Goal: Task Accomplishment & Management: Manage account settings

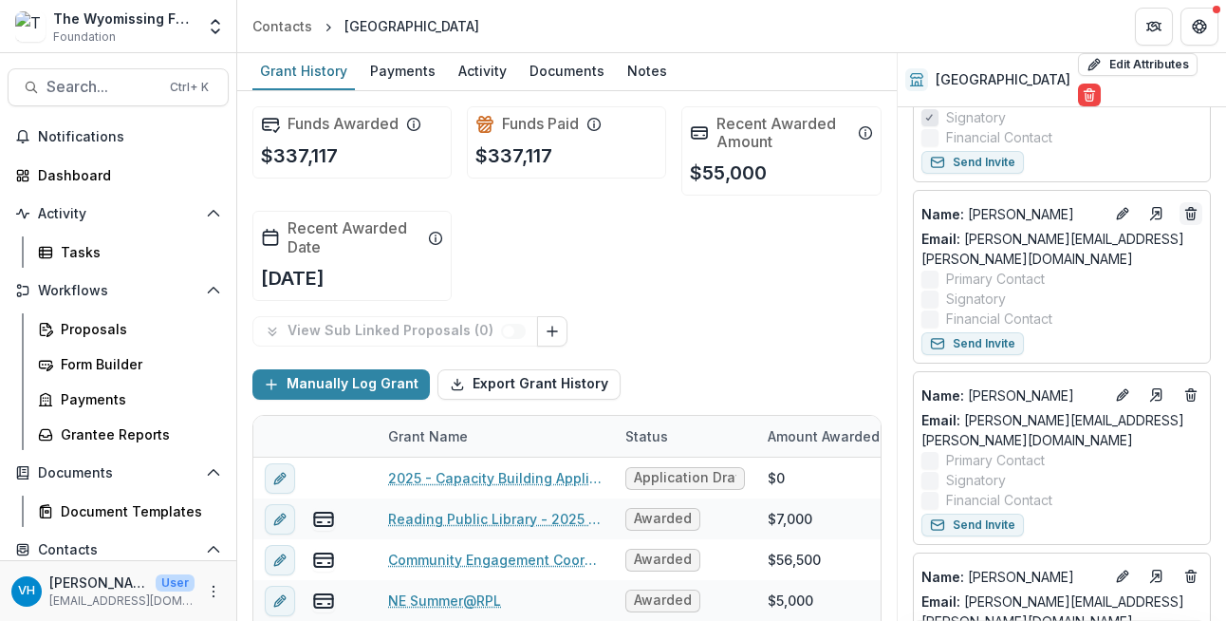
scroll to position [68, 0]
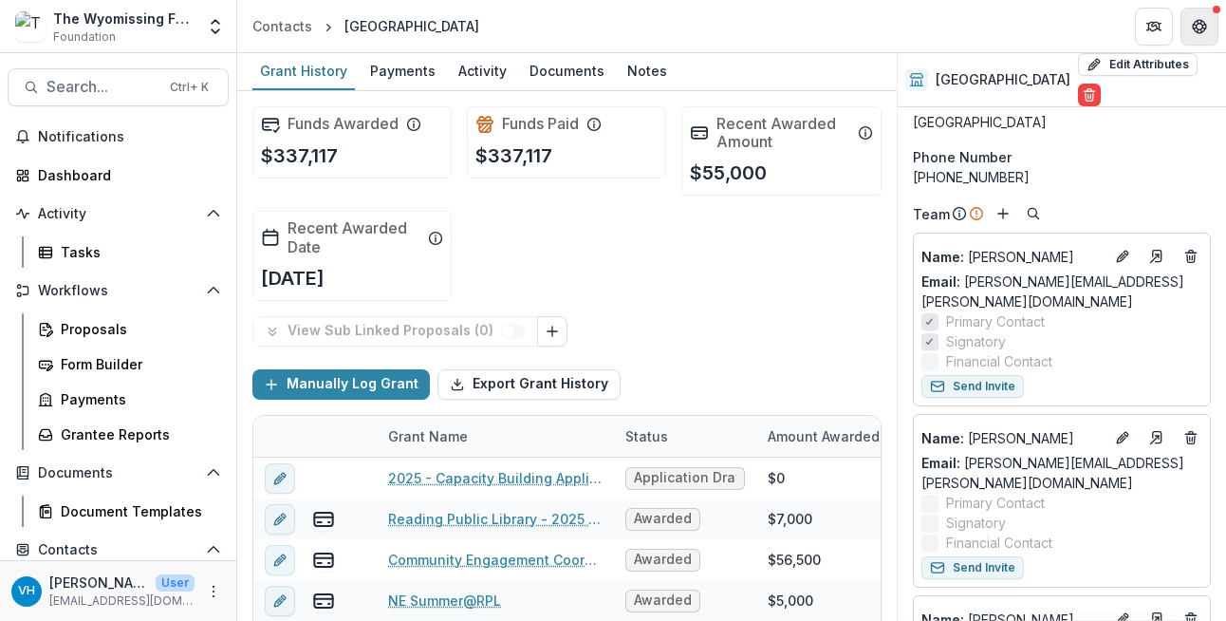
click at [1192, 28] on icon "Get Help" at bounding box center [1199, 26] width 15 height 15
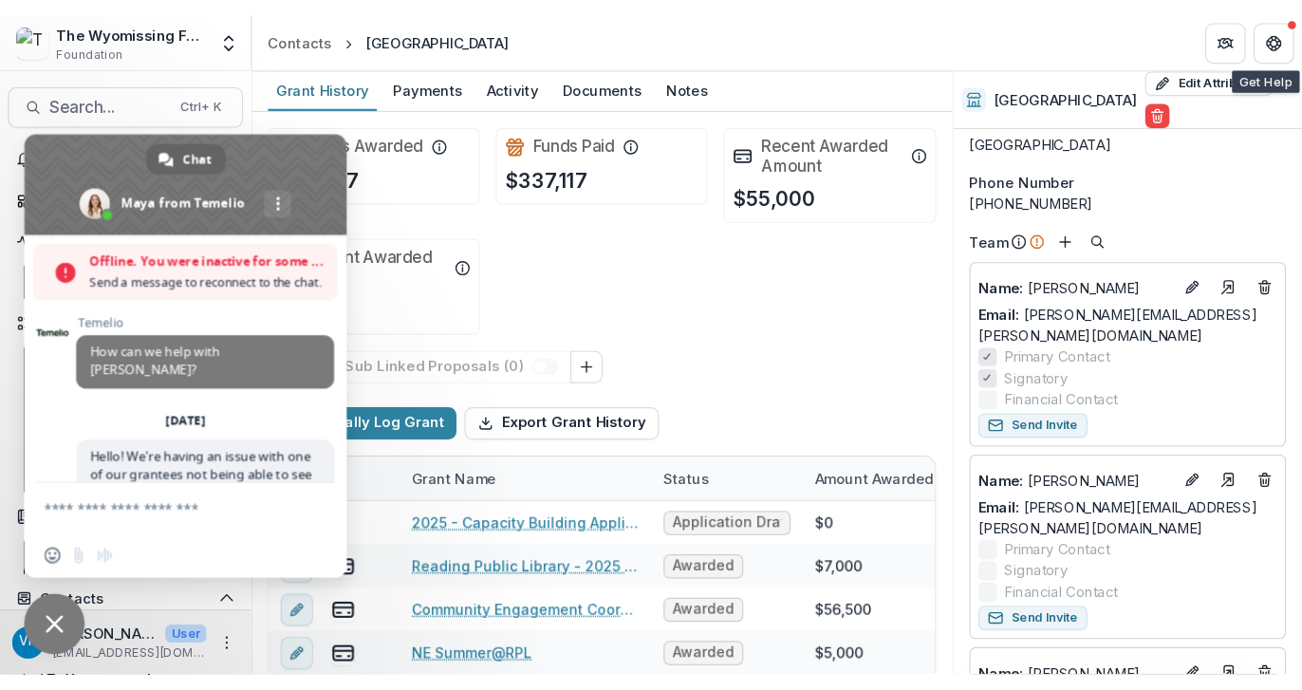
scroll to position [4318, 0]
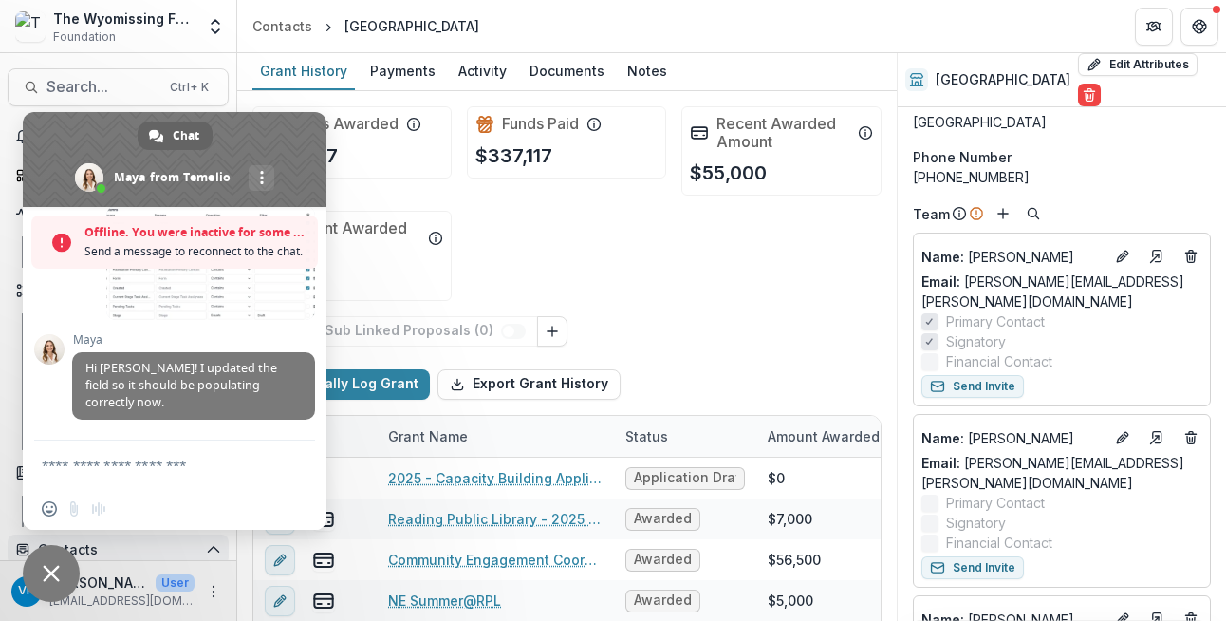
drag, startPoint x: 45, startPoint y: 575, endPoint x: 42, endPoint y: 540, distance: 35.2
click at [44, 561] on span "Close chat" at bounding box center [51, 573] width 57 height 57
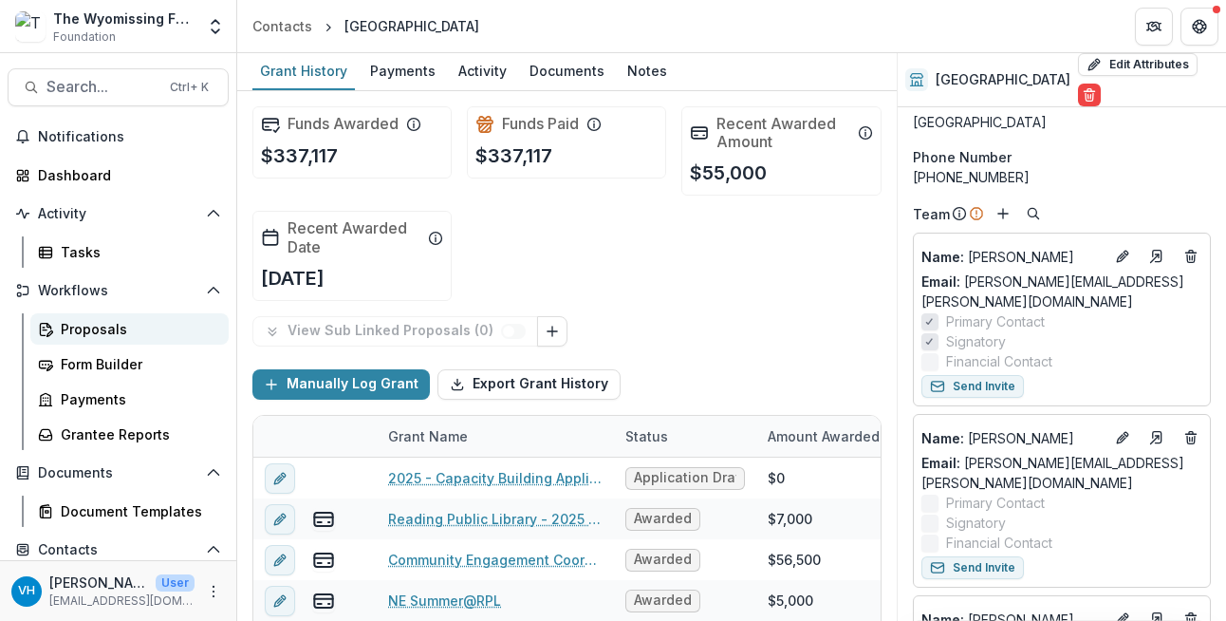
click at [95, 337] on div "Proposals" at bounding box center [137, 329] width 153 height 20
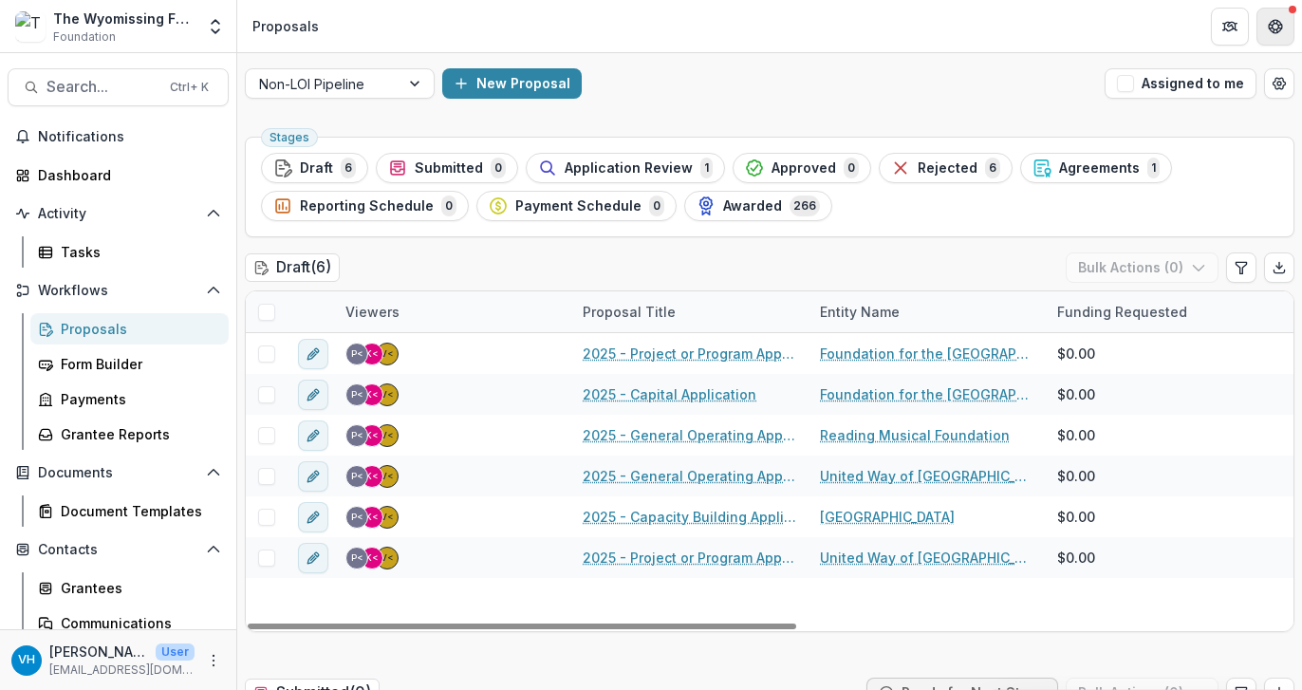
click at [1225, 22] on button "Get Help" at bounding box center [1276, 27] width 38 height 38
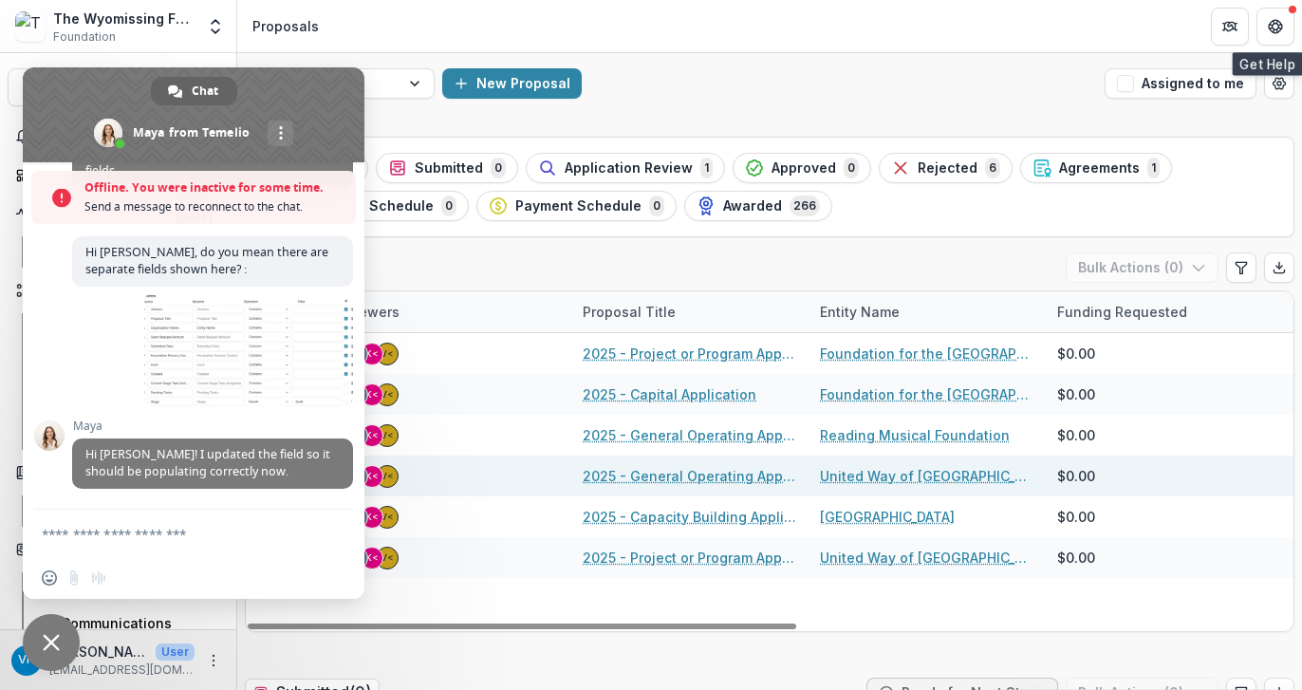
scroll to position [4007, 0]
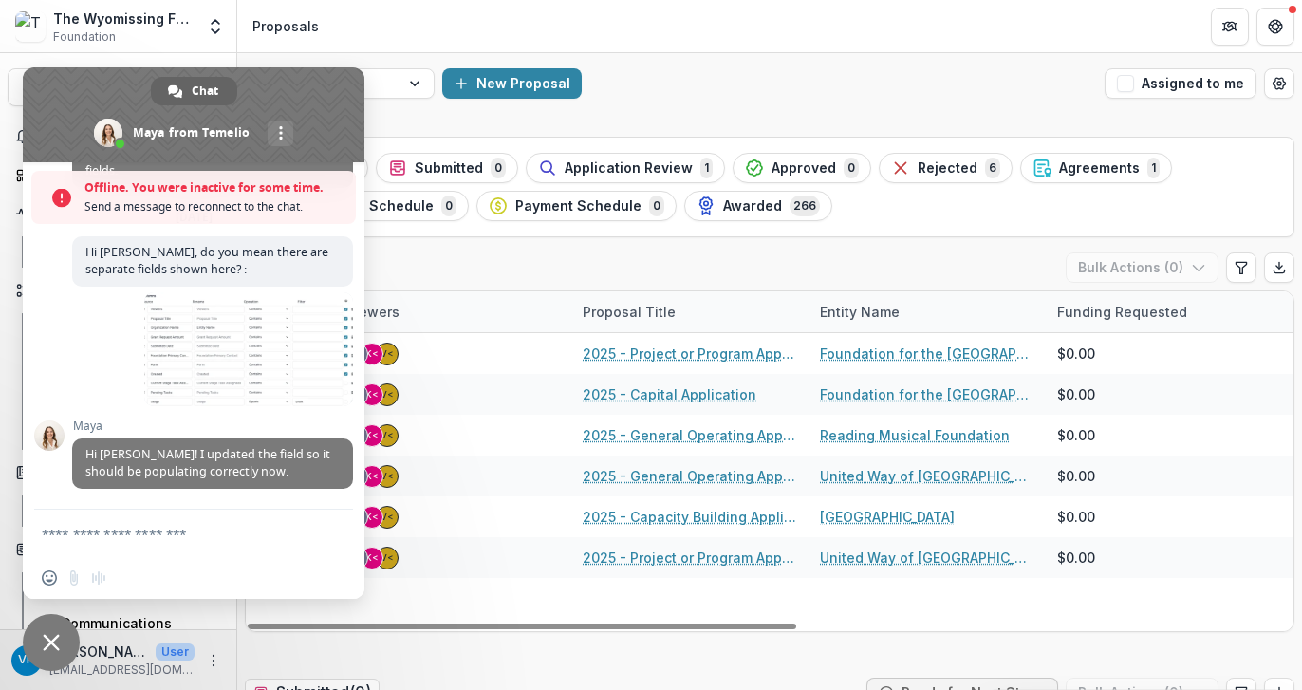
click at [1225, 8] on button "Get Help" at bounding box center [1276, 27] width 38 height 38
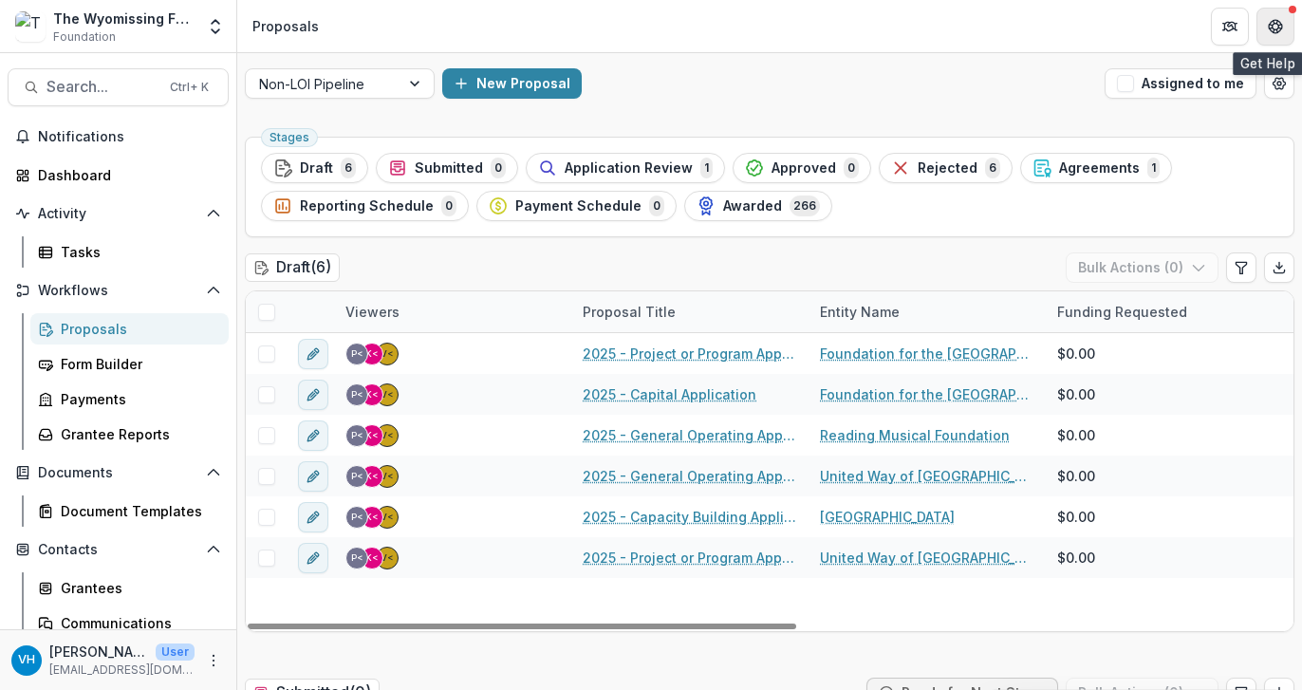
click at [1225, 29] on button "Get Help" at bounding box center [1276, 27] width 38 height 38
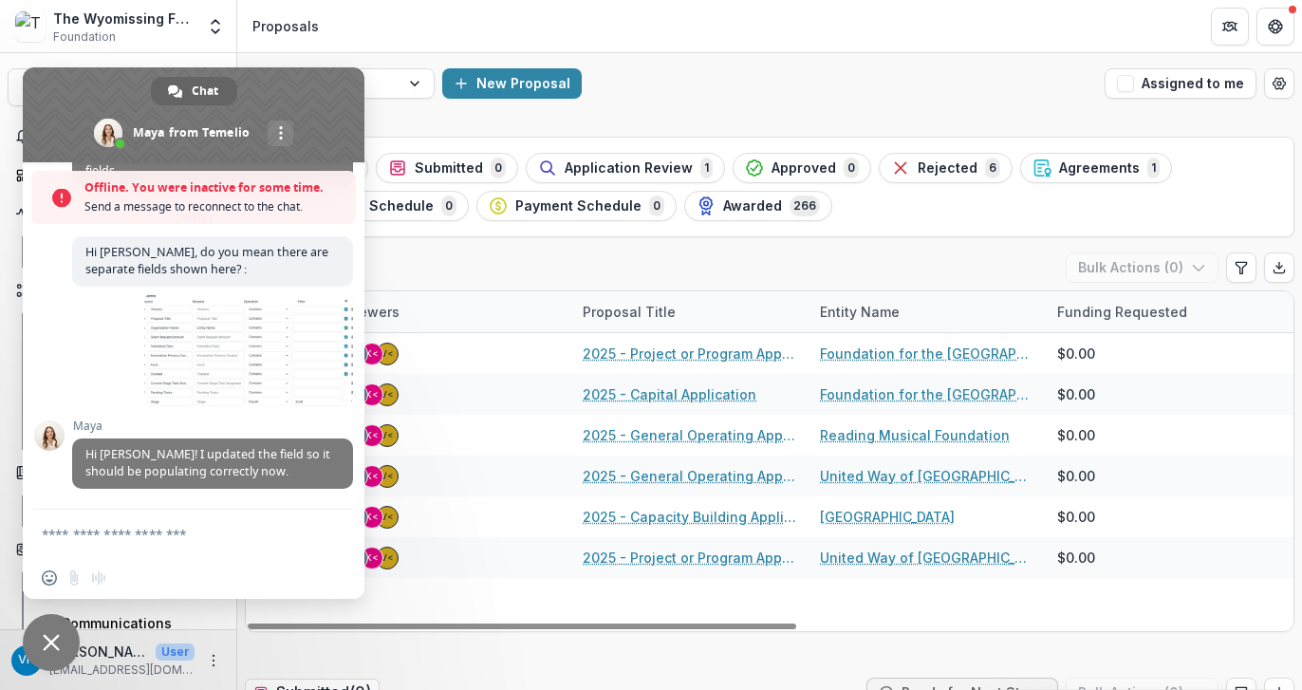
click at [244, 514] on textarea "Compose your message..." at bounding box center [175, 533] width 266 height 47
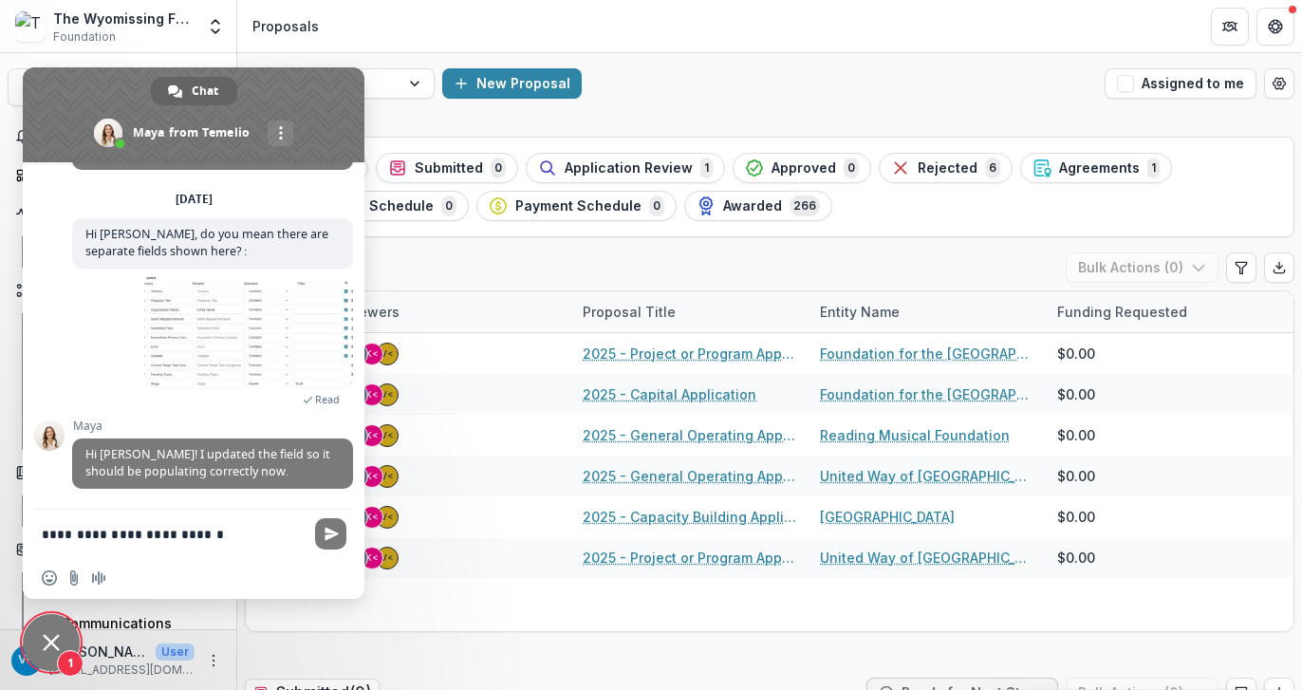
type textarea "**********"
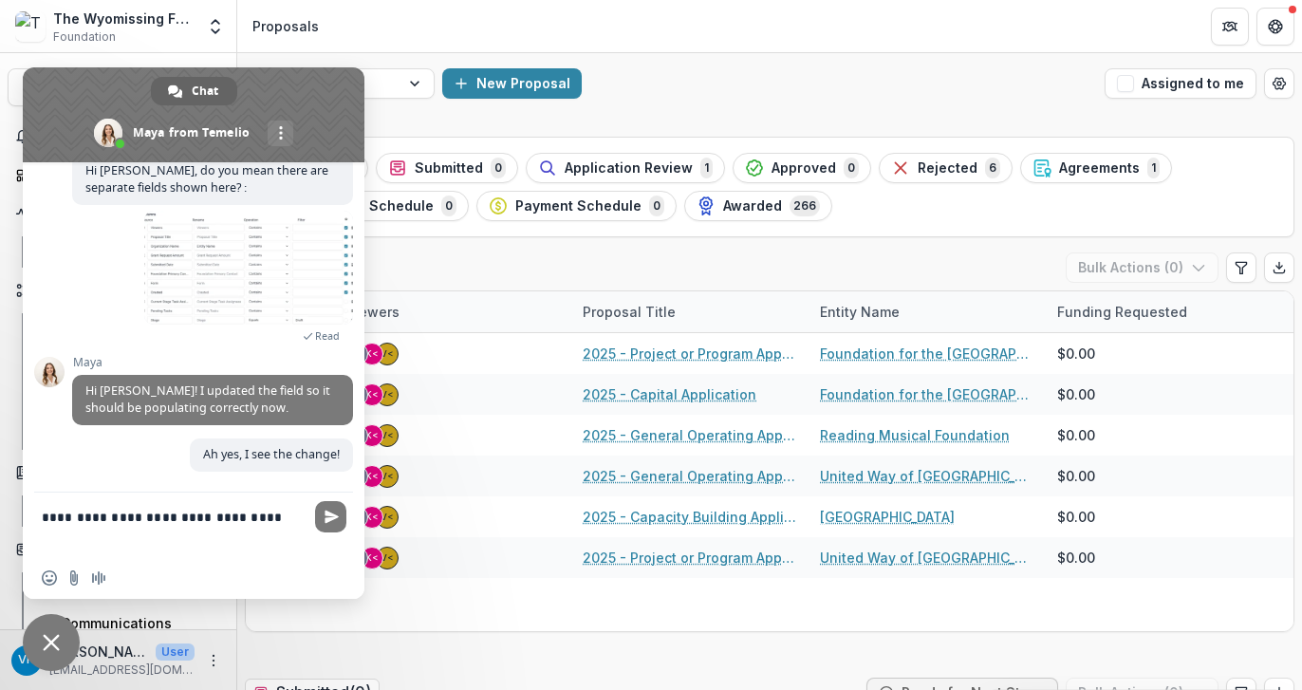
scroll to position [4028, 0]
type textarea "**********"
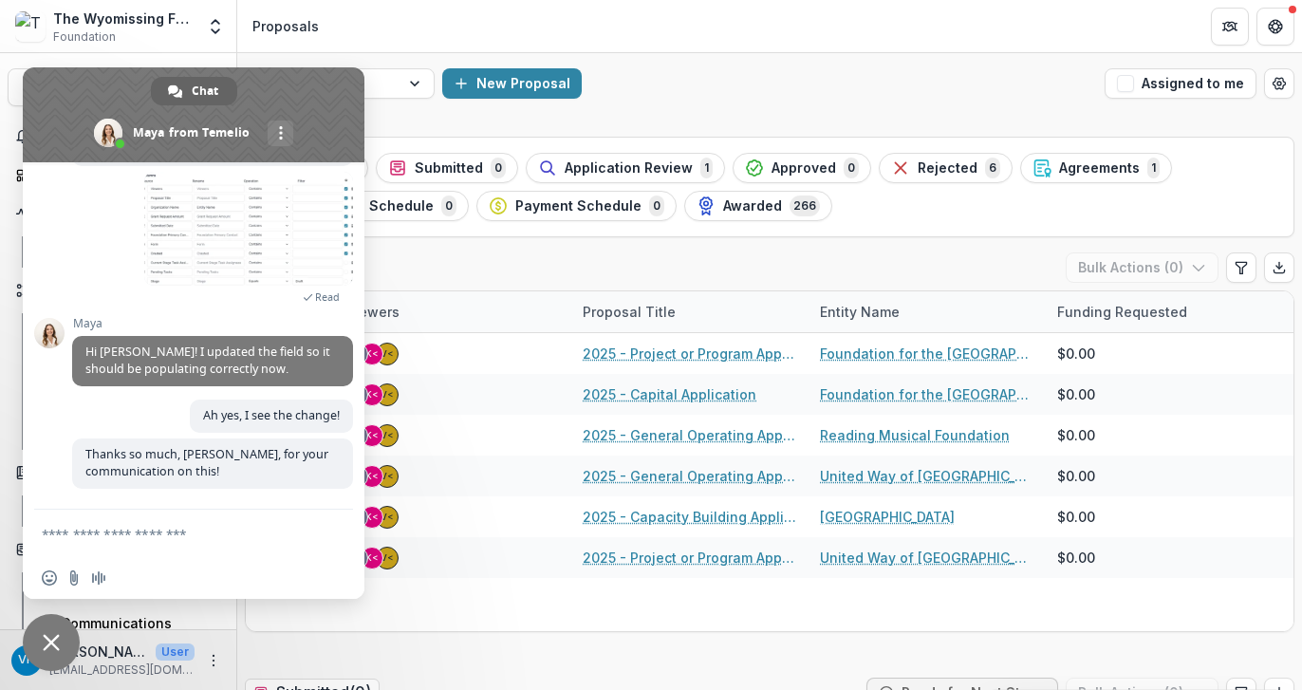
scroll to position [4069, 0]
click at [44, 620] on span "Close chat" at bounding box center [51, 642] width 17 height 17
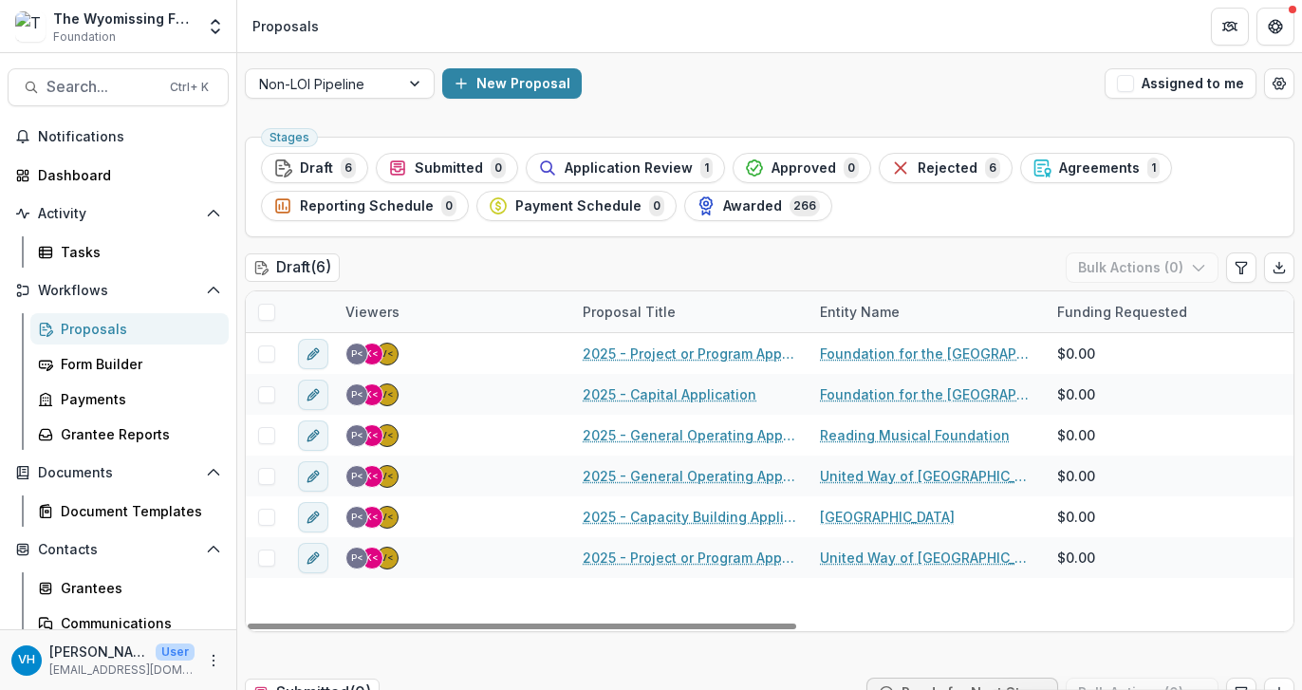
drag, startPoint x: 159, startPoint y: 317, endPoint x: 152, endPoint y: 333, distance: 17.5
click at [159, 317] on link "Proposals" at bounding box center [129, 328] width 198 height 31
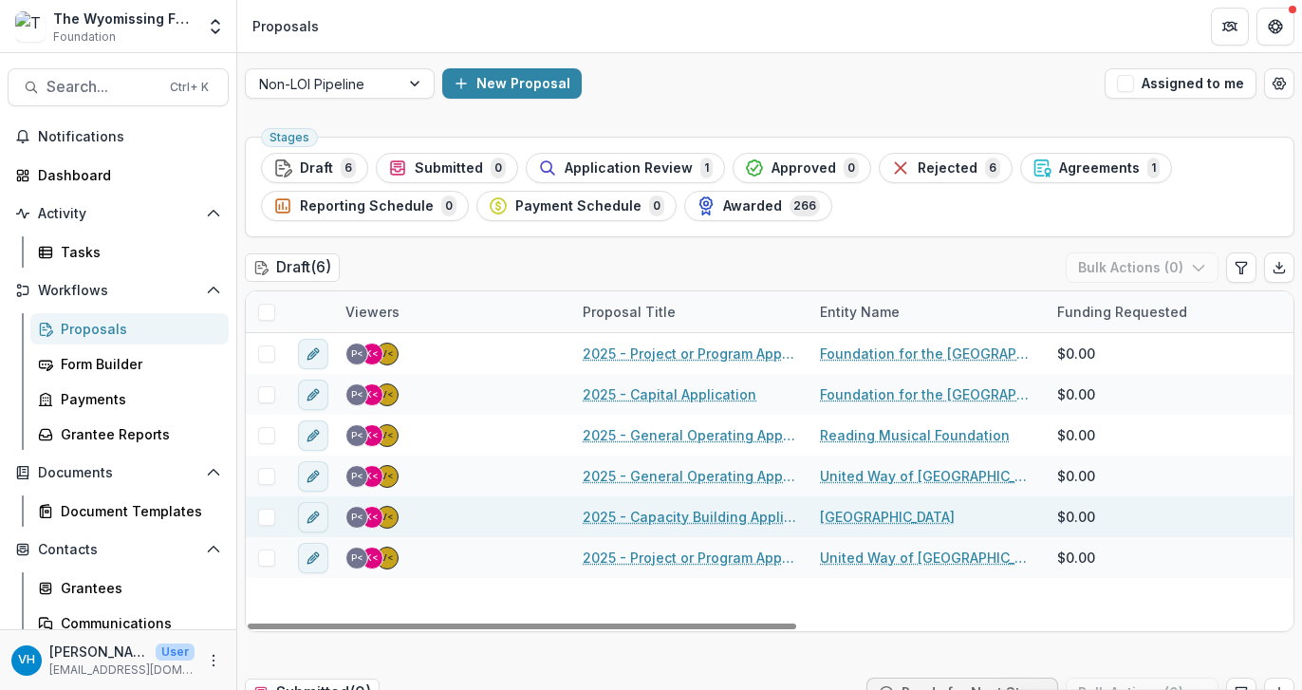
click at [736, 516] on link "2025 - Capacity Building Application" at bounding box center [690, 517] width 215 height 20
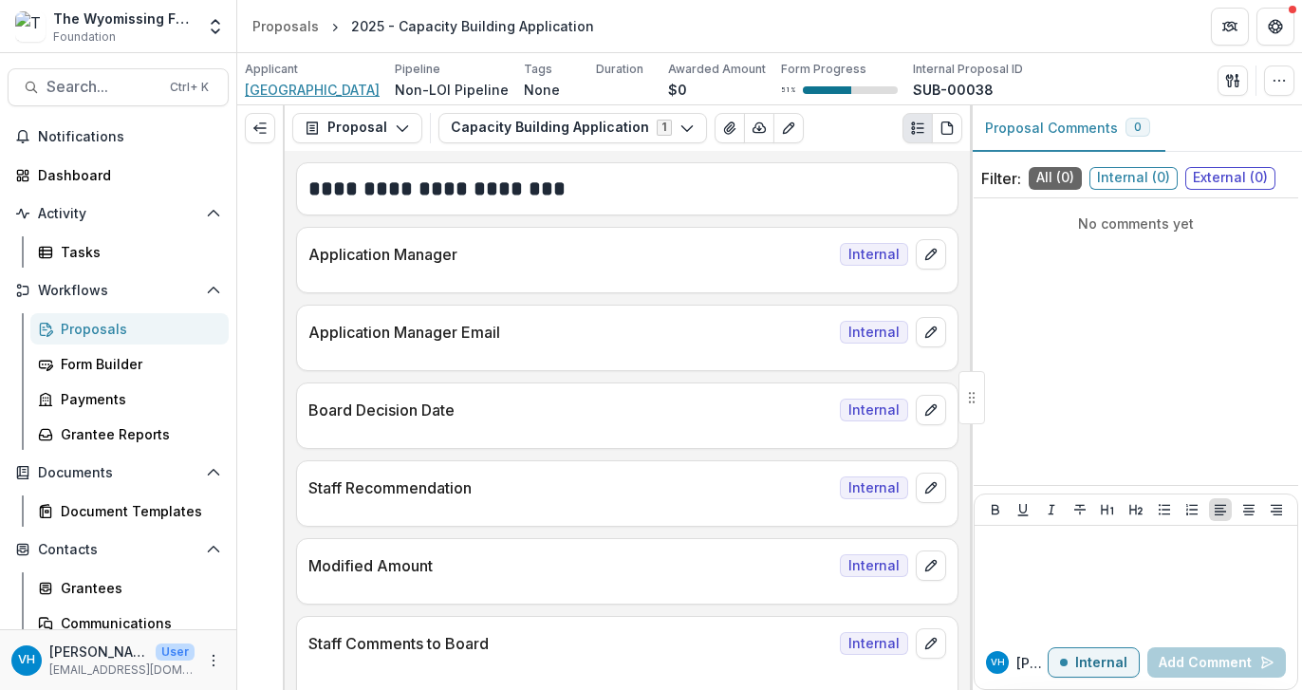
click at [355, 90] on span "[GEOGRAPHIC_DATA]" at bounding box center [312, 90] width 135 height 20
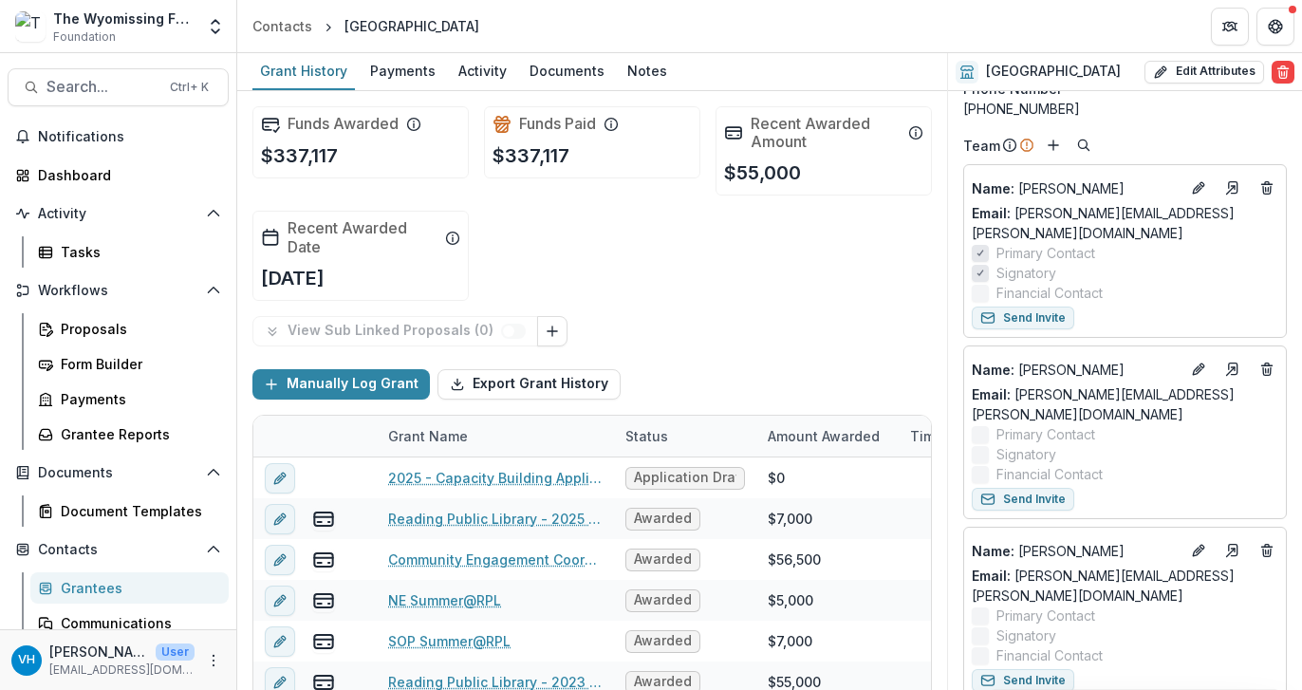
scroll to position [190, 0]
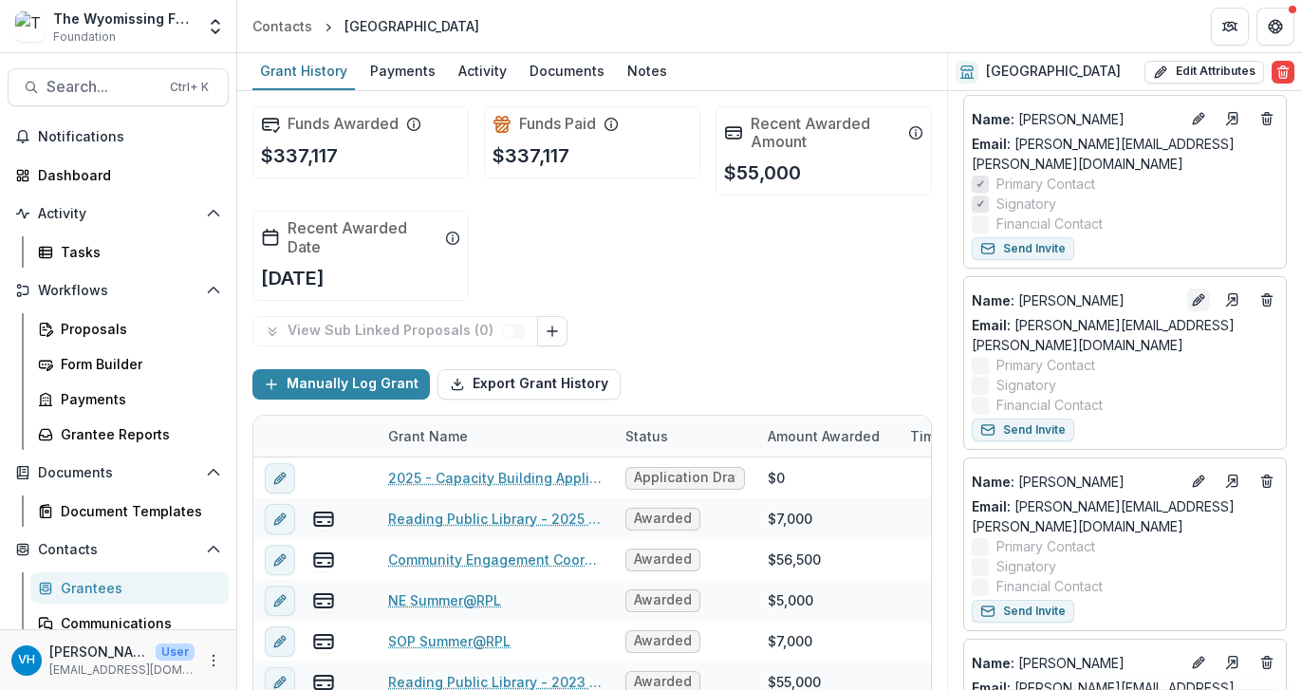
click at [1200, 294] on icon "Edit" at bounding box center [1202, 296] width 5 height 5
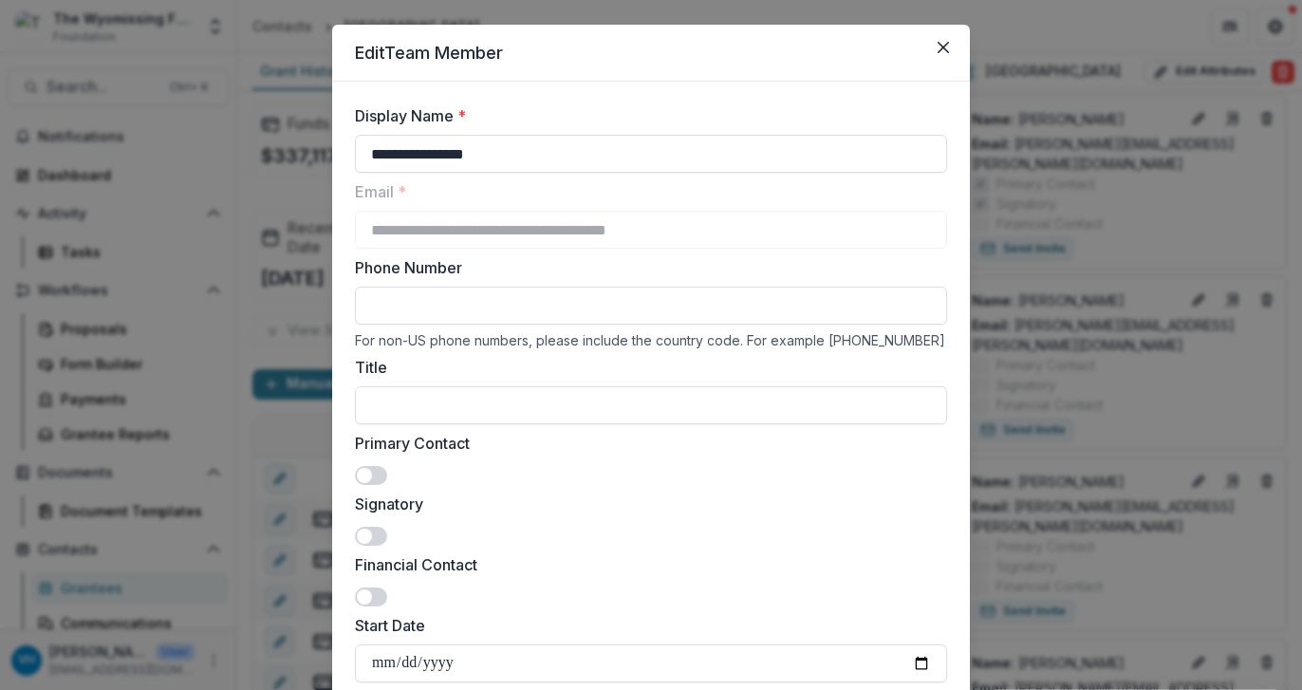
scroll to position [0, 0]
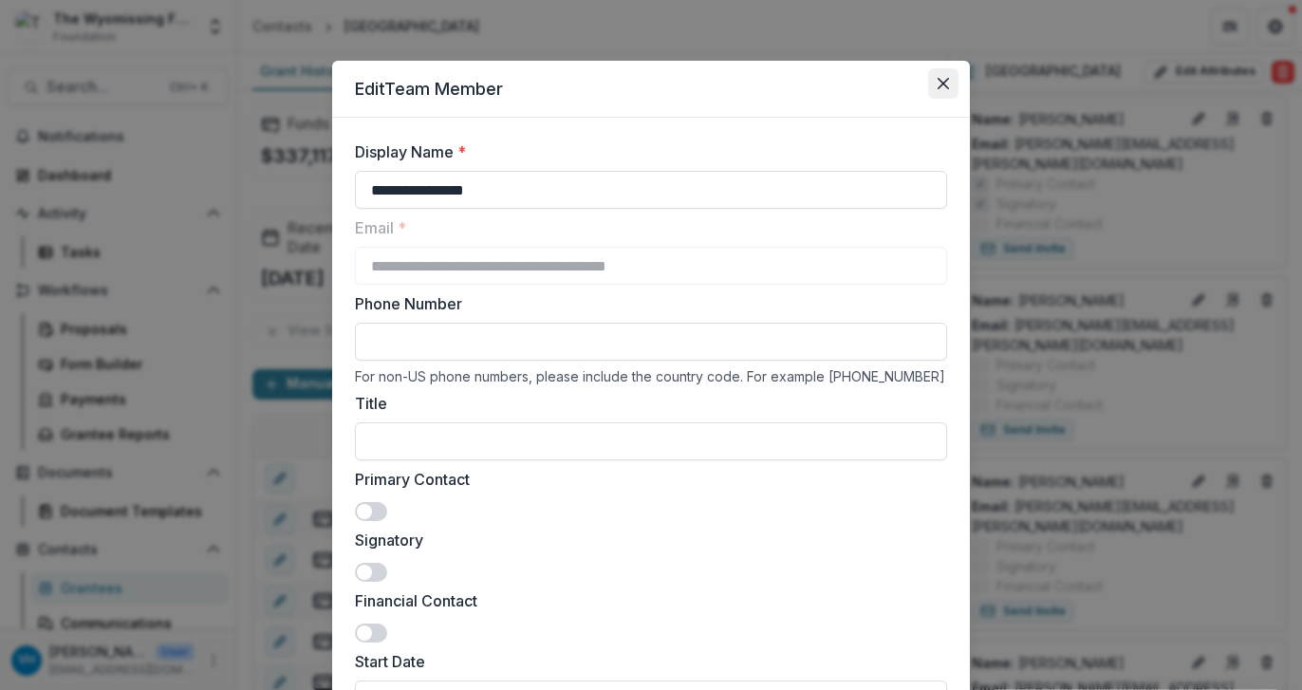
click at [934, 89] on button "Close" at bounding box center [943, 83] width 30 height 30
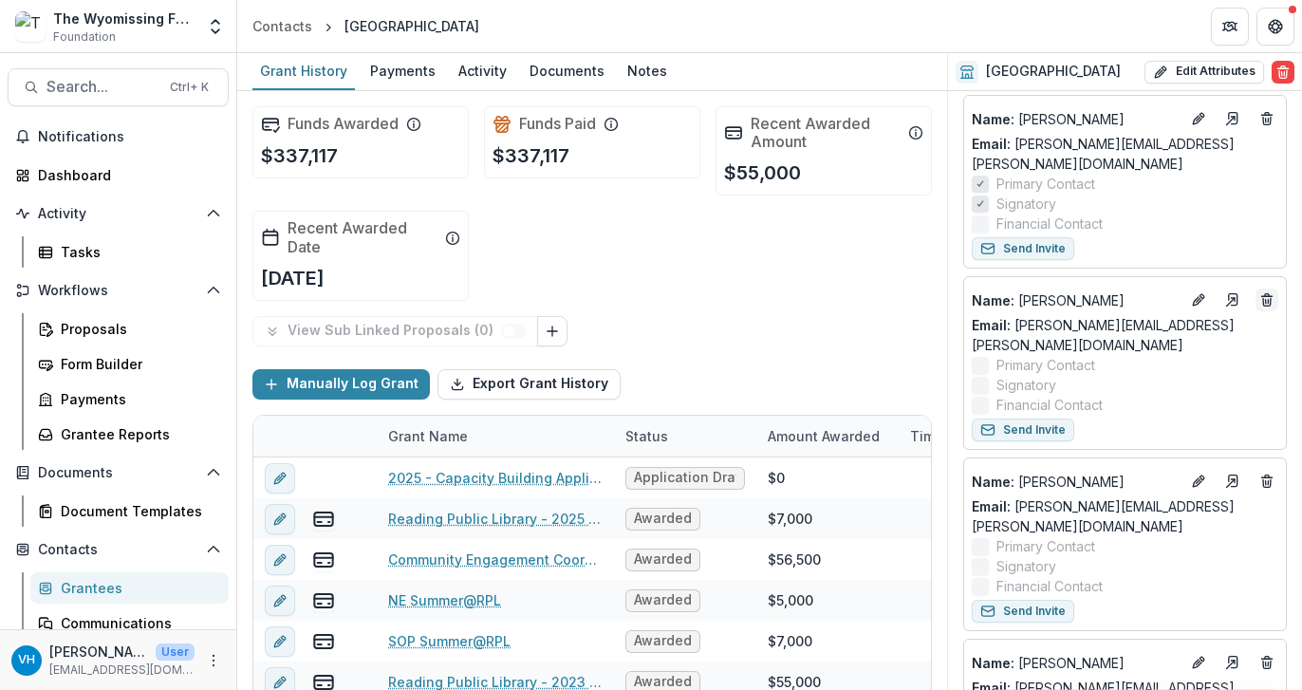
click at [1225, 292] on icon "Deletes" at bounding box center [1267, 299] width 15 height 15
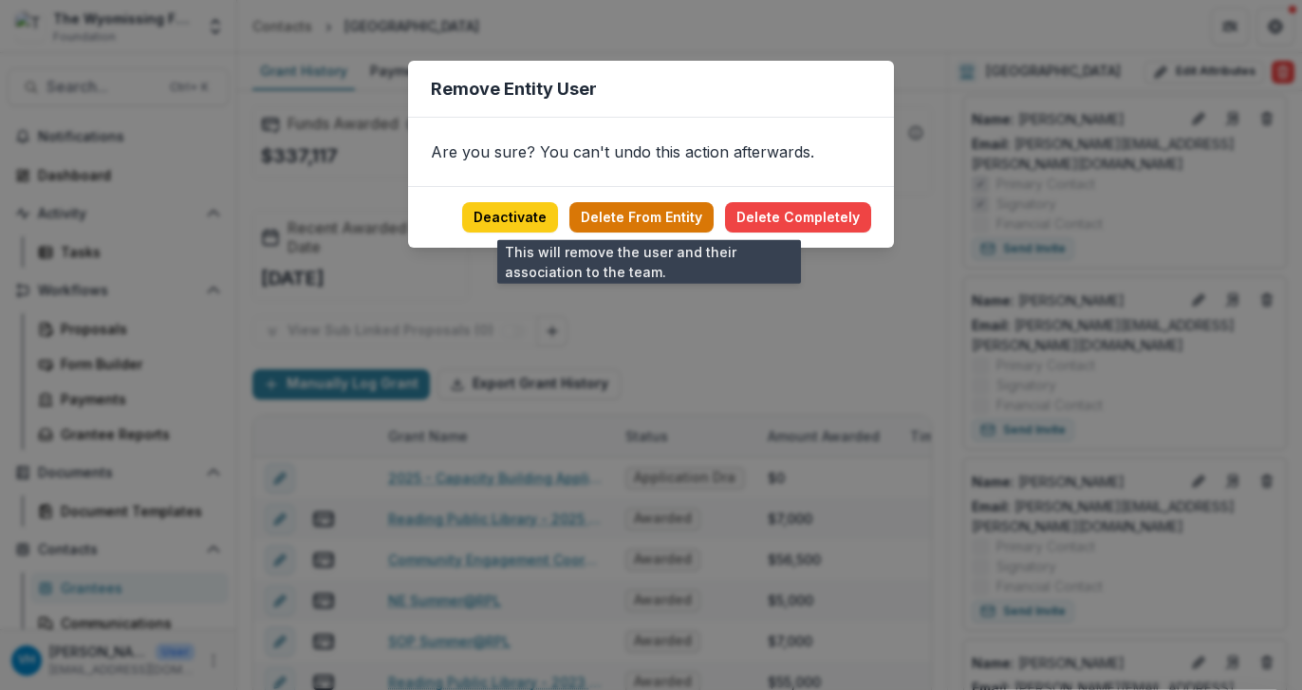
click at [636, 219] on button "Delete From Entity" at bounding box center [642, 217] width 144 height 30
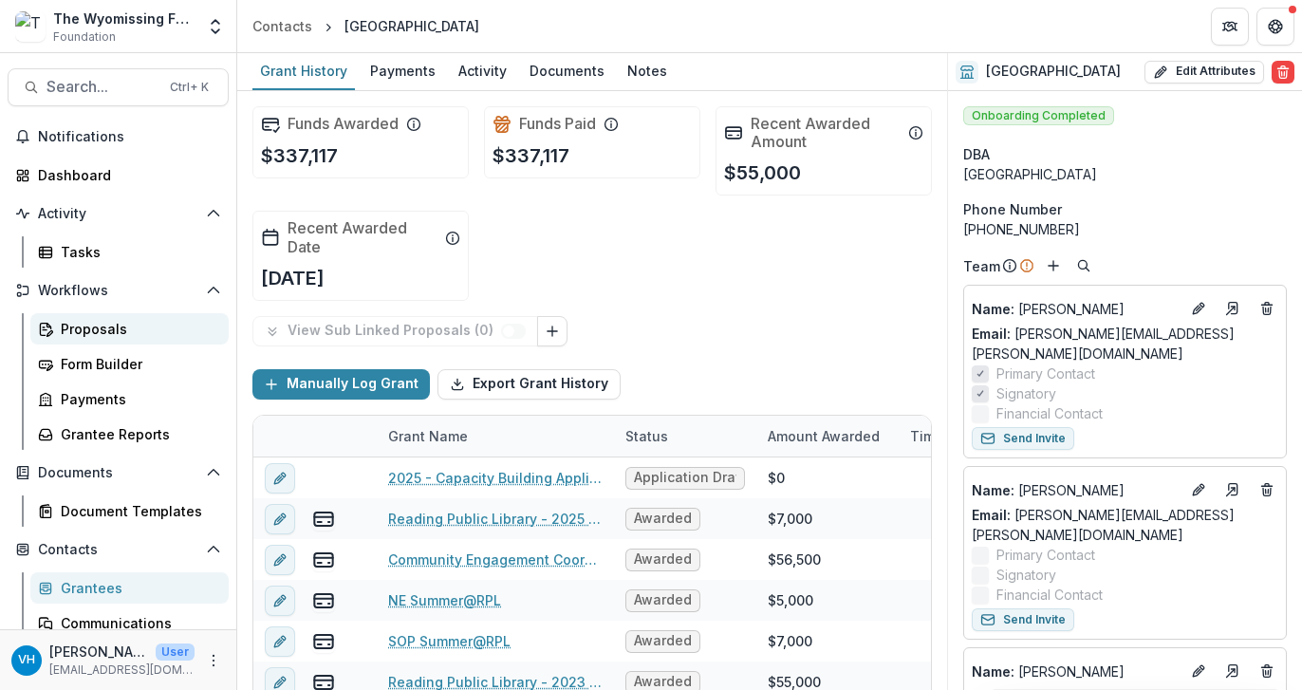
click at [133, 322] on div "Proposals" at bounding box center [137, 329] width 153 height 20
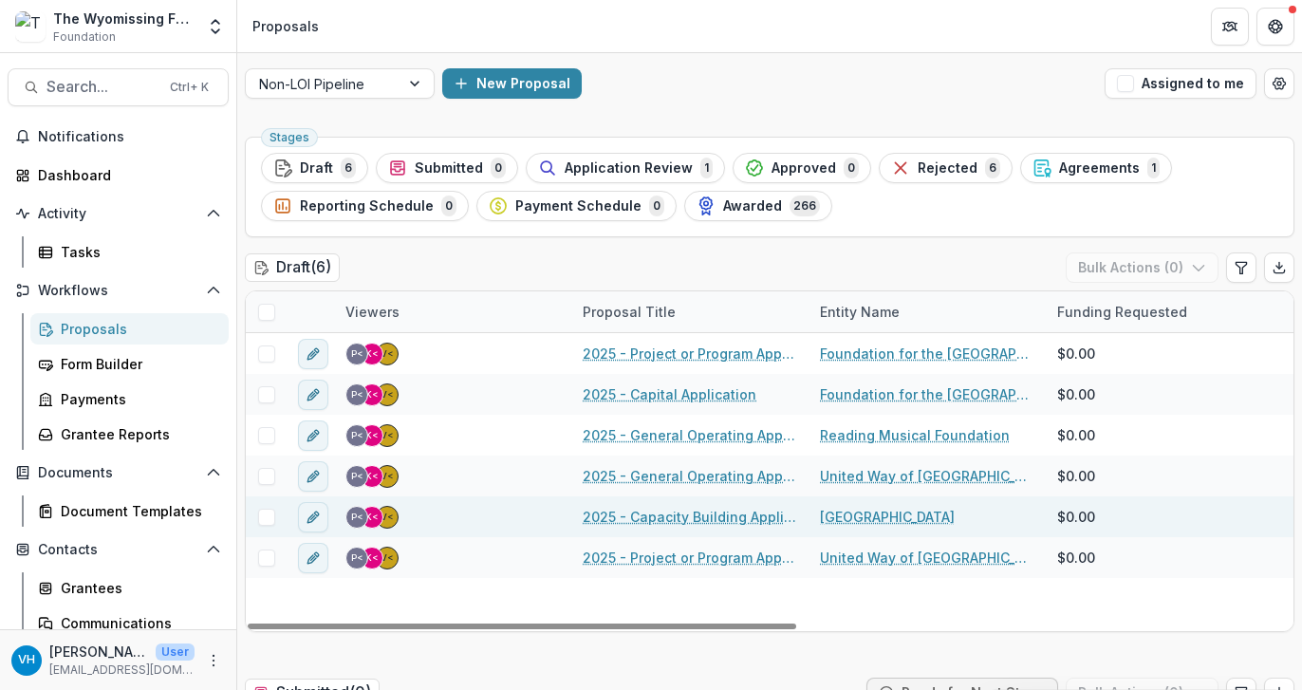
click at [710, 522] on link "2025 - Capacity Building Application" at bounding box center [690, 517] width 215 height 20
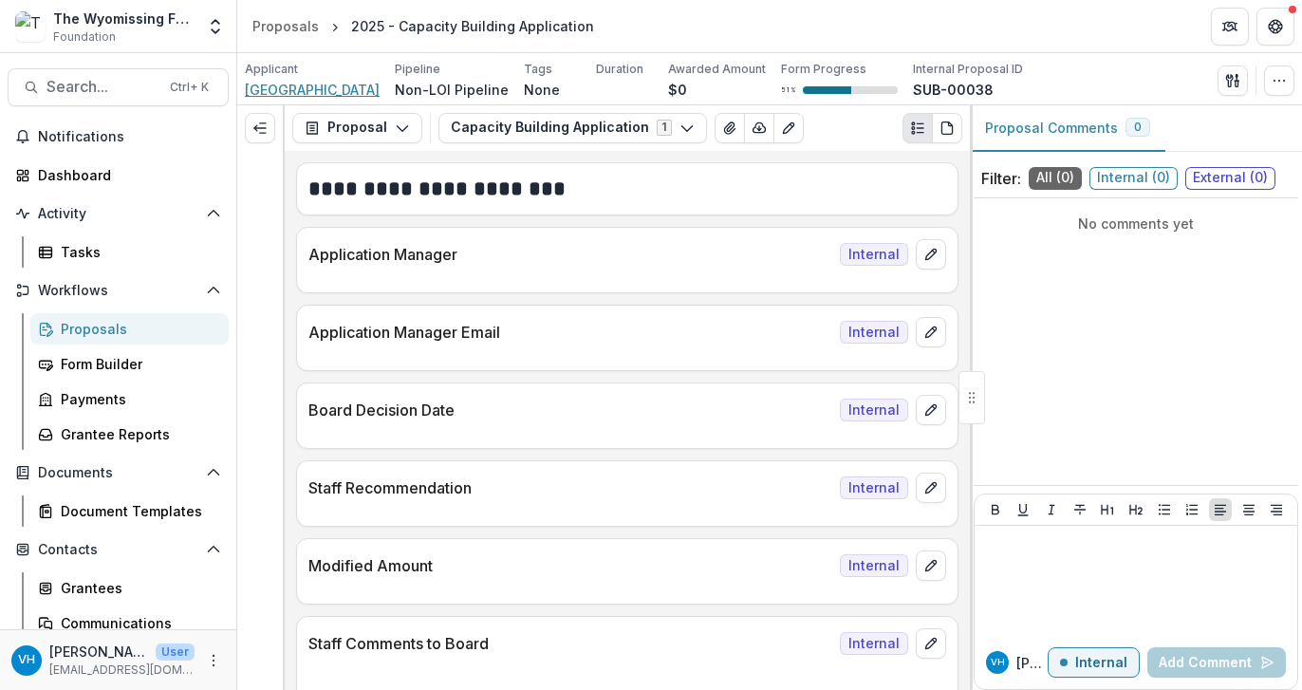
click at [261, 94] on span "[GEOGRAPHIC_DATA]" at bounding box center [312, 90] width 135 height 20
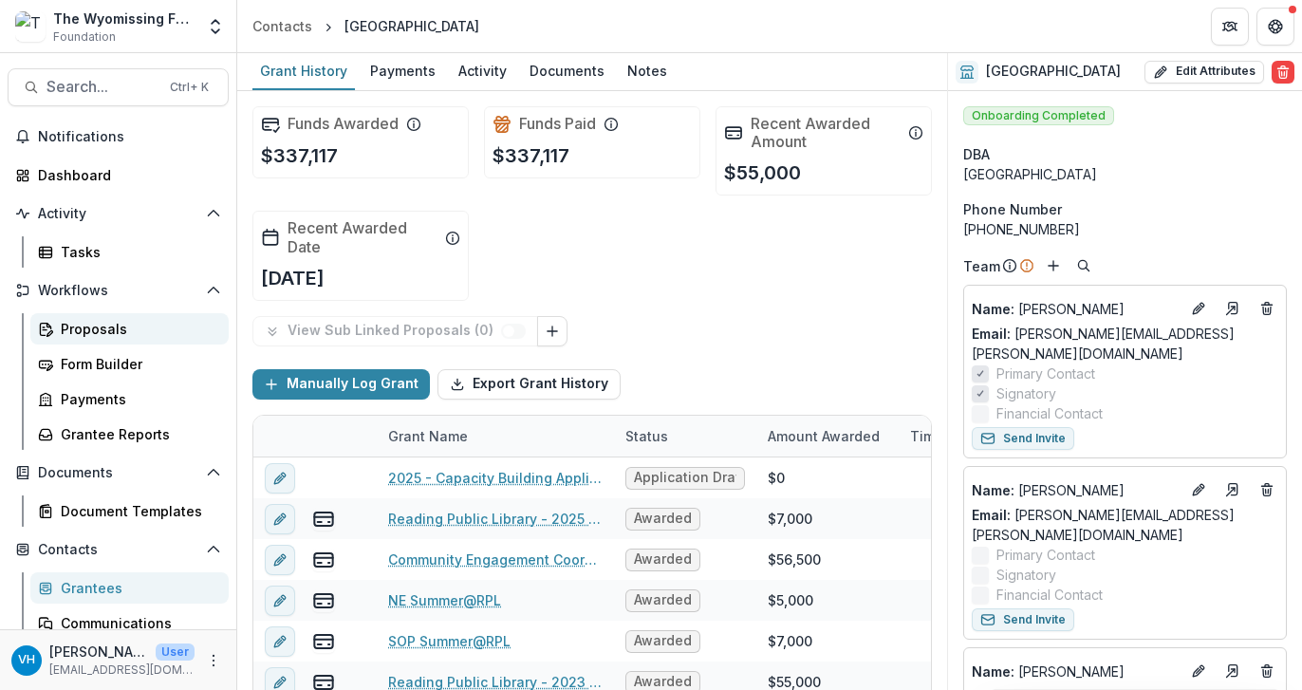
click at [134, 322] on div "Proposals" at bounding box center [137, 329] width 153 height 20
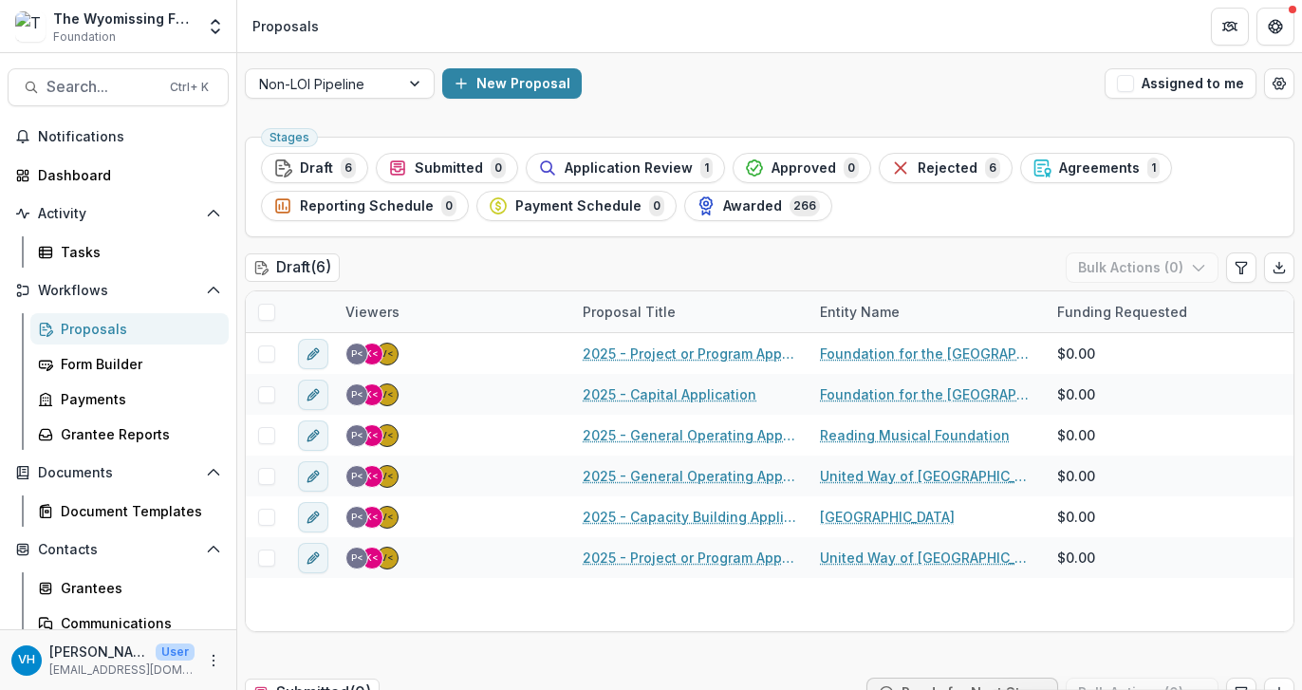
click at [151, 333] on div "Proposals" at bounding box center [137, 329] width 153 height 20
drag, startPoint x: 854, startPoint y: 654, endPoint x: 997, endPoint y: 121, distance: 551.2
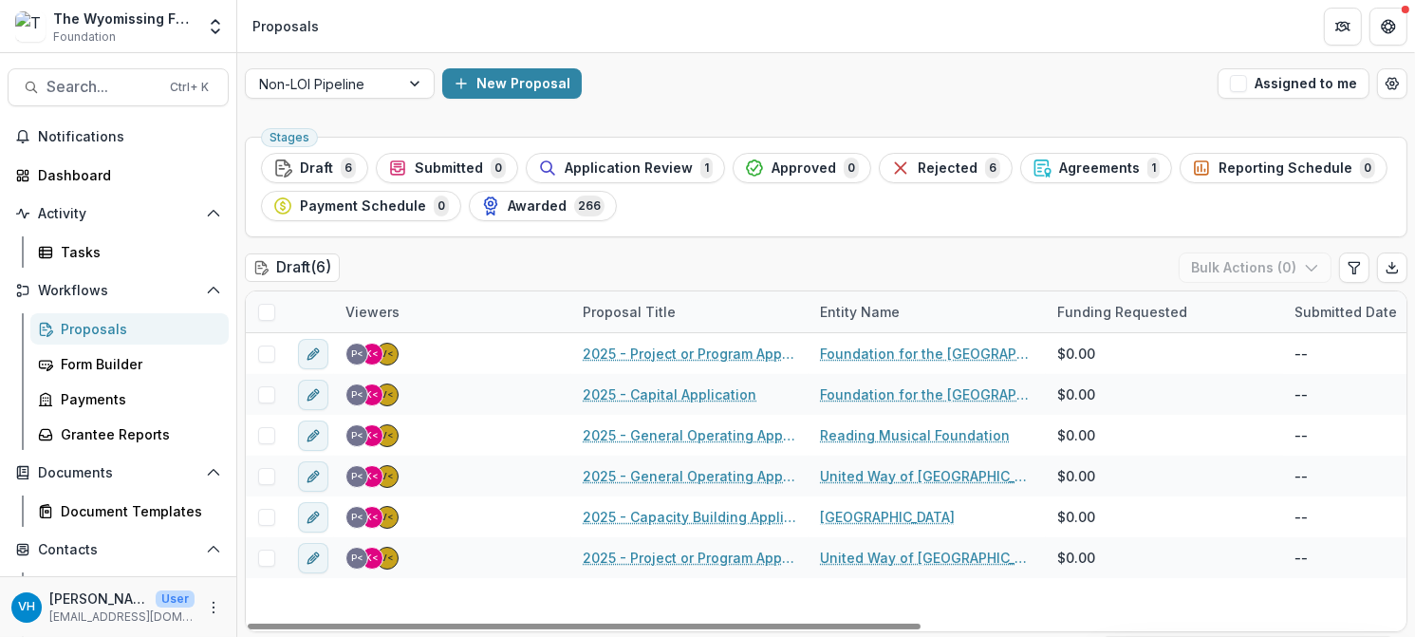
drag, startPoint x: 1409, startPoint y: 378, endPoint x: 1321, endPoint y: 108, distance: 283.4
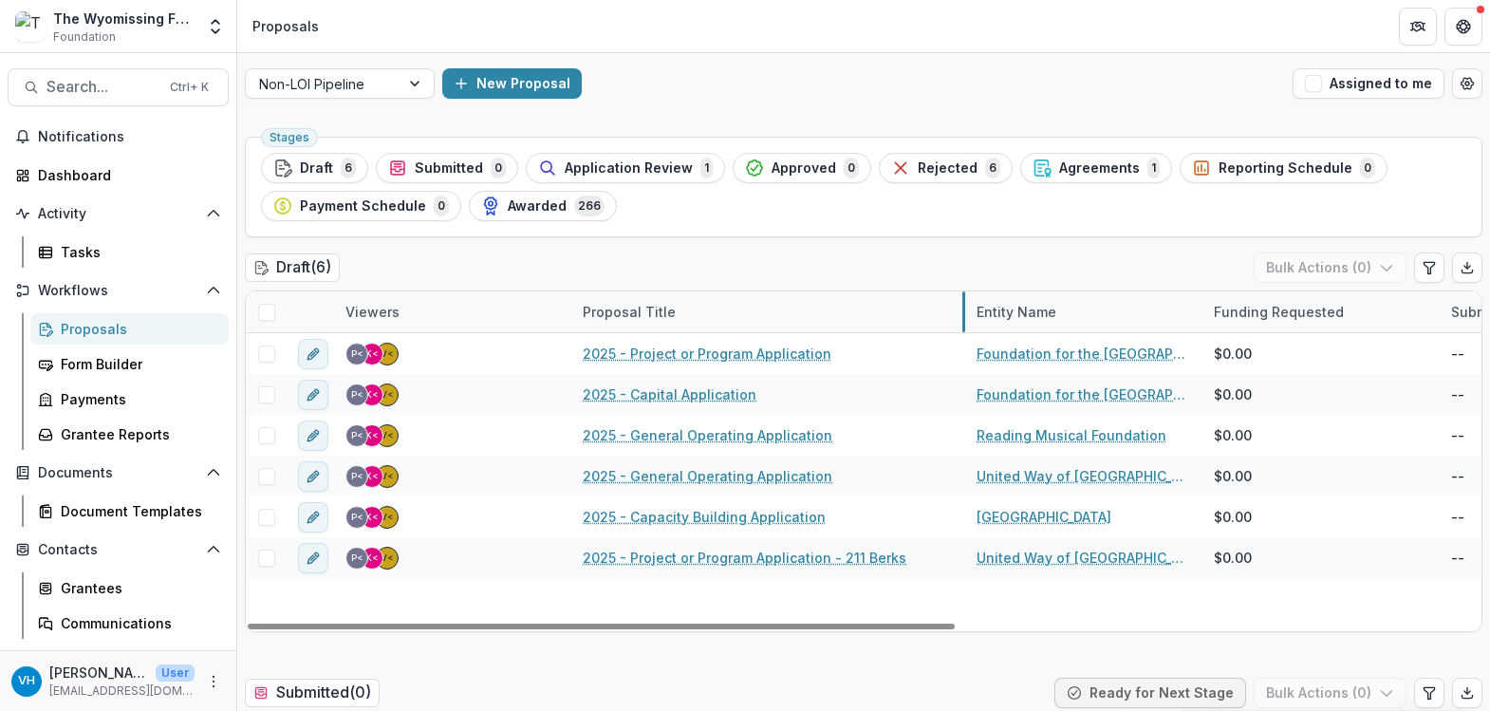
drag, startPoint x: 807, startPoint y: 308, endPoint x: 963, endPoint y: 328, distance: 158.0
drag, startPoint x: 1204, startPoint y: 304, endPoint x: 1359, endPoint y: 312, distance: 155.9
click at [1225, 312] on div "Funding Requested" at bounding box center [1321, 311] width 237 height 41
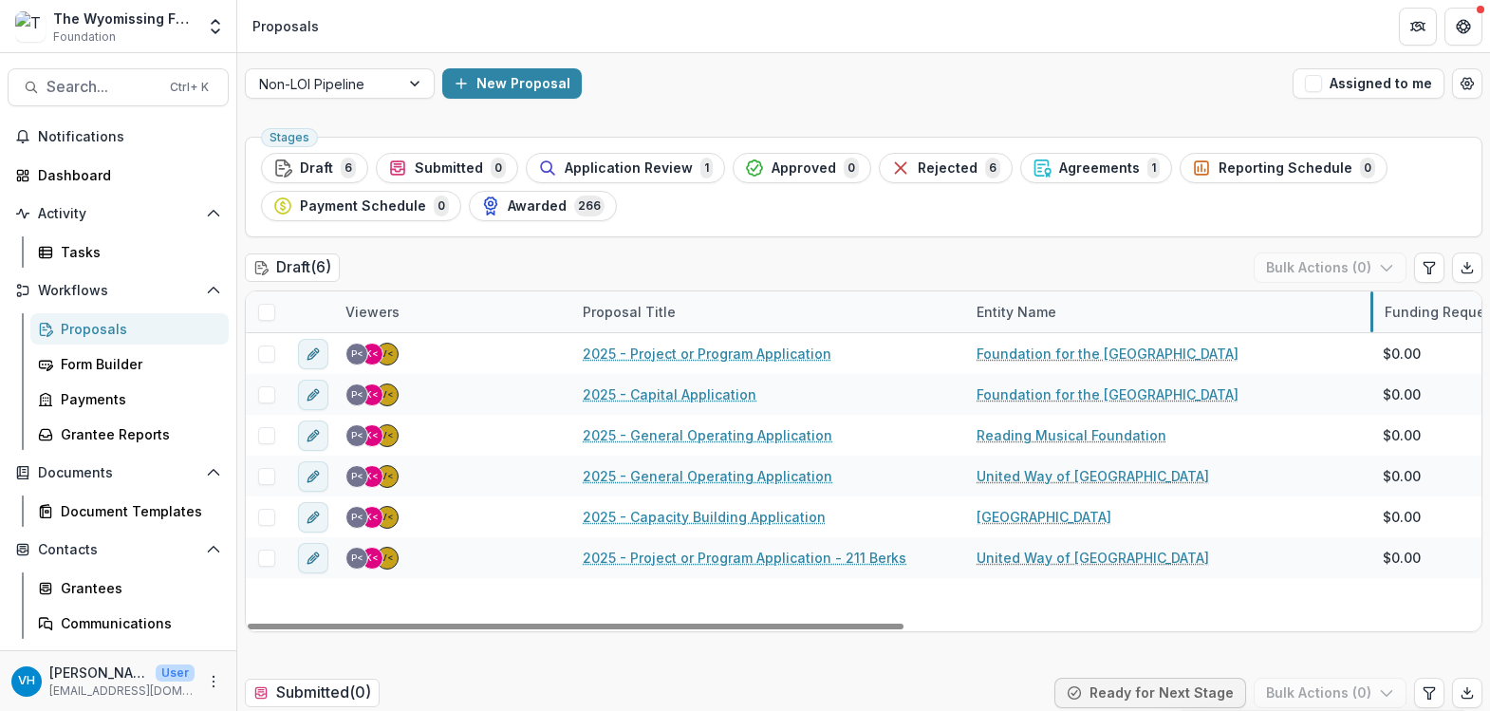
drag, startPoint x: 1202, startPoint y: 311, endPoint x: 1375, endPoint y: 319, distance: 173.9
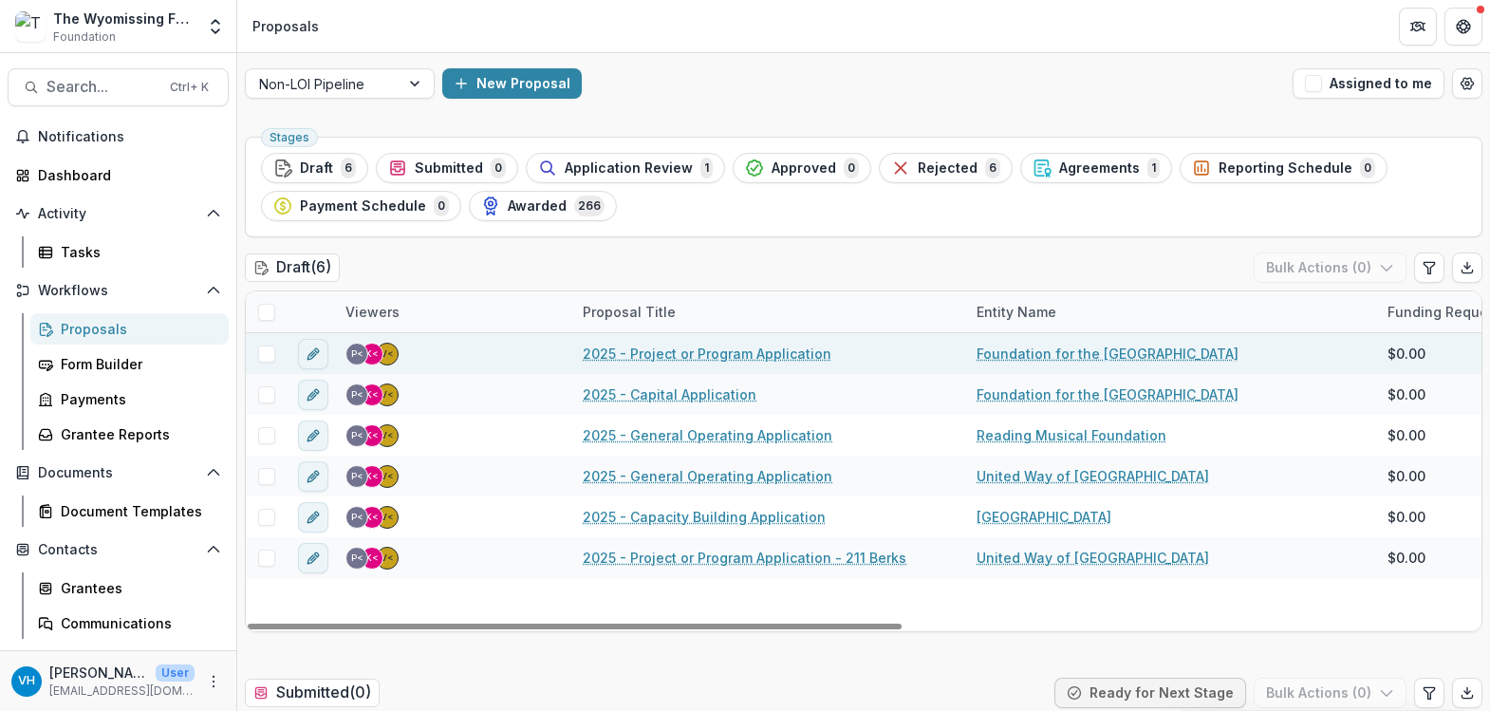
click at [1108, 357] on link "Foundation for the [GEOGRAPHIC_DATA]" at bounding box center [1108, 354] width 262 height 20
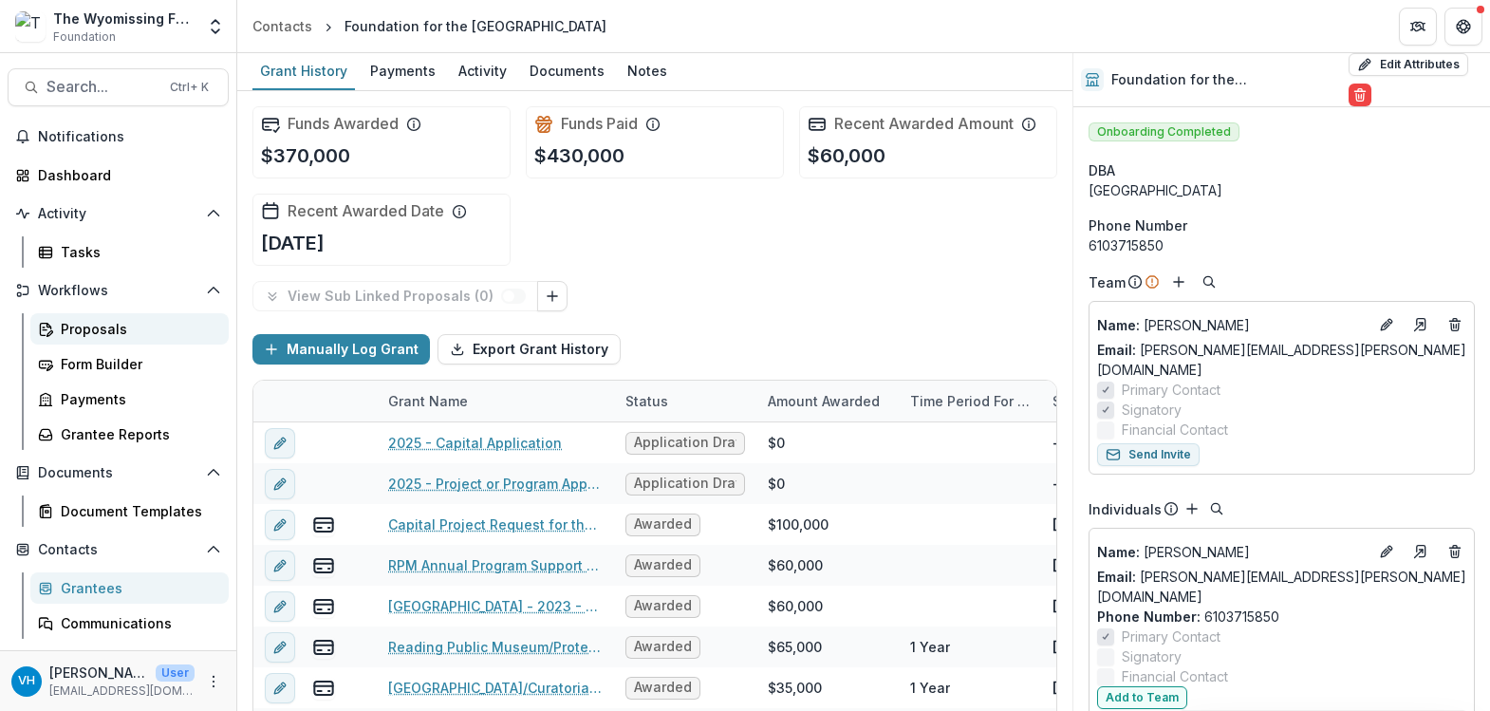
click at [143, 323] on div "Proposals" at bounding box center [137, 329] width 153 height 20
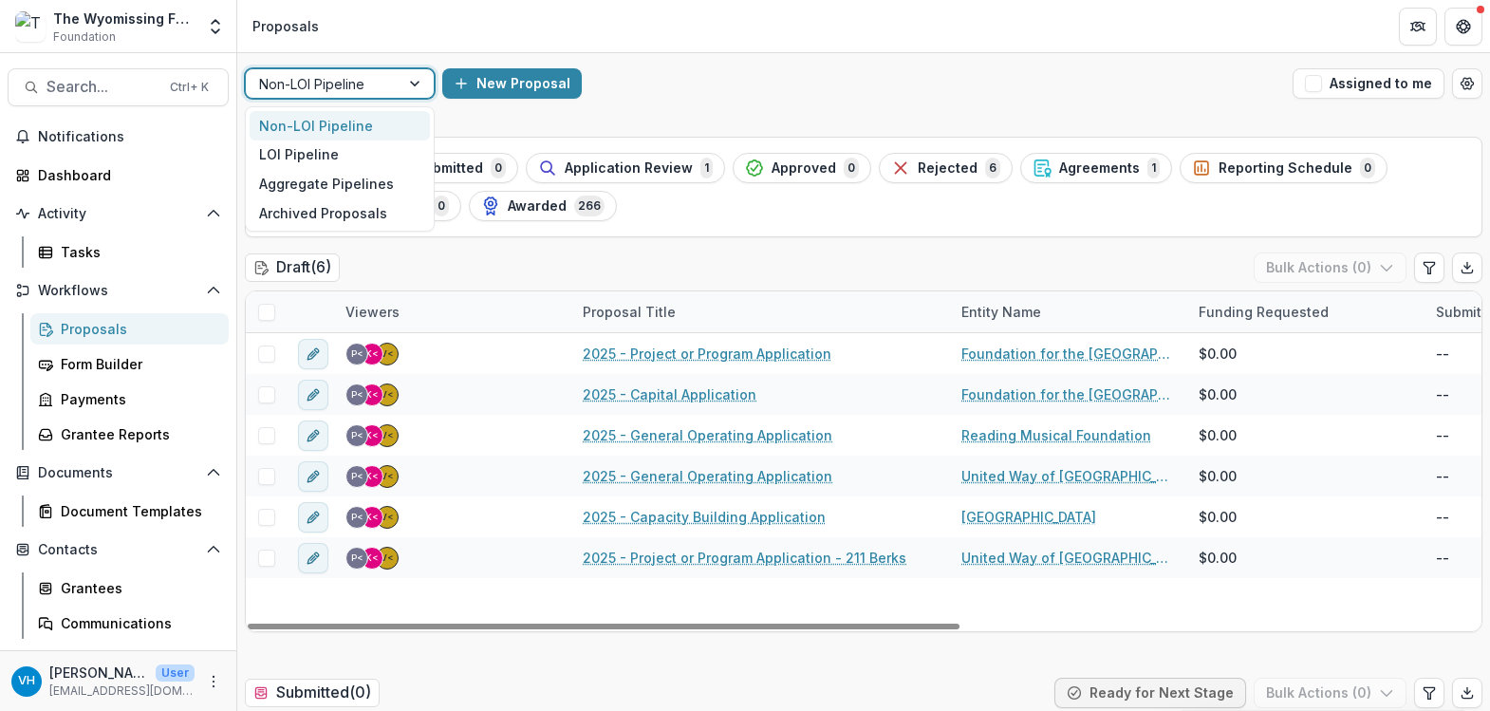
drag, startPoint x: 360, startPoint y: 80, endPoint x: 365, endPoint y: 91, distance: 12.7
click at [360, 80] on div at bounding box center [322, 84] width 127 height 24
click at [367, 150] on div "LOI Pipeline" at bounding box center [340, 154] width 180 height 29
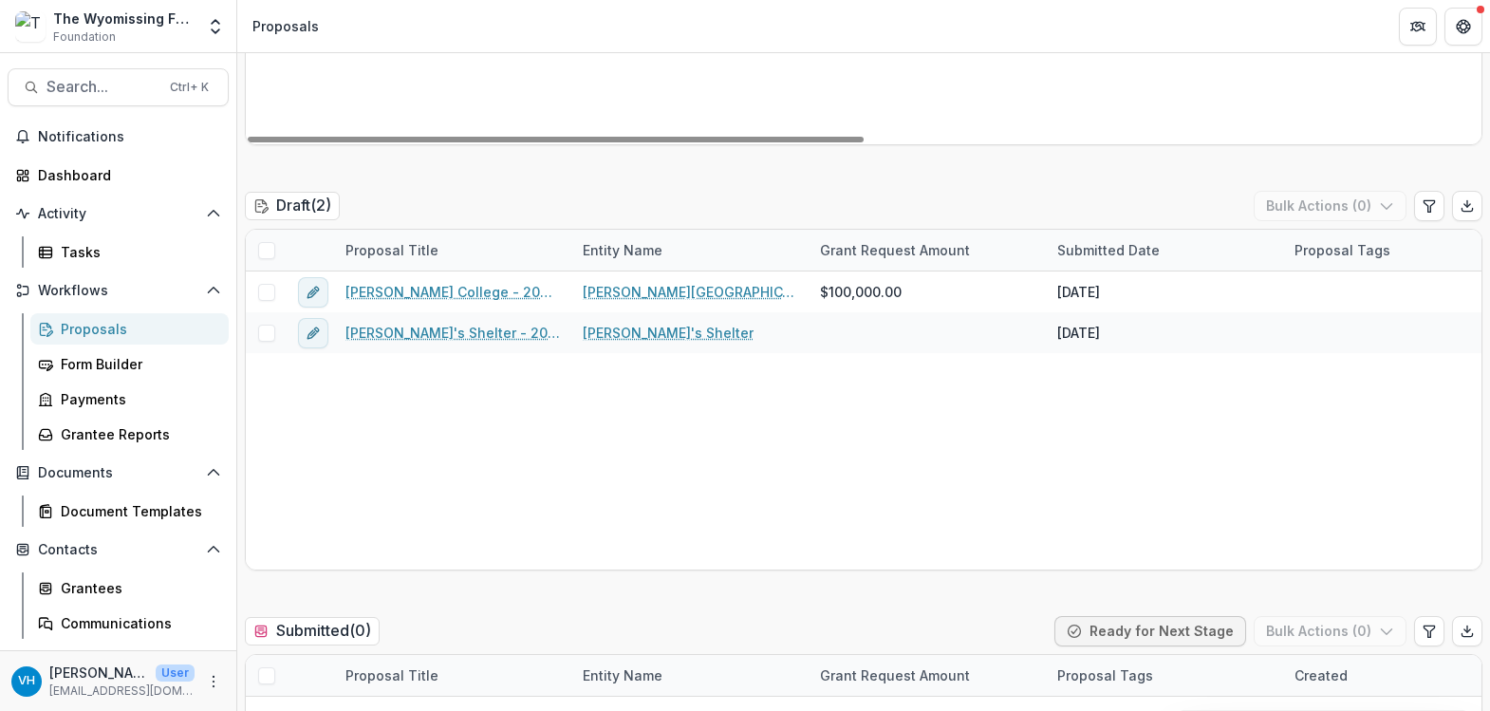
scroll to position [949, 0]
